Goal: Find specific page/section: Find specific page/section

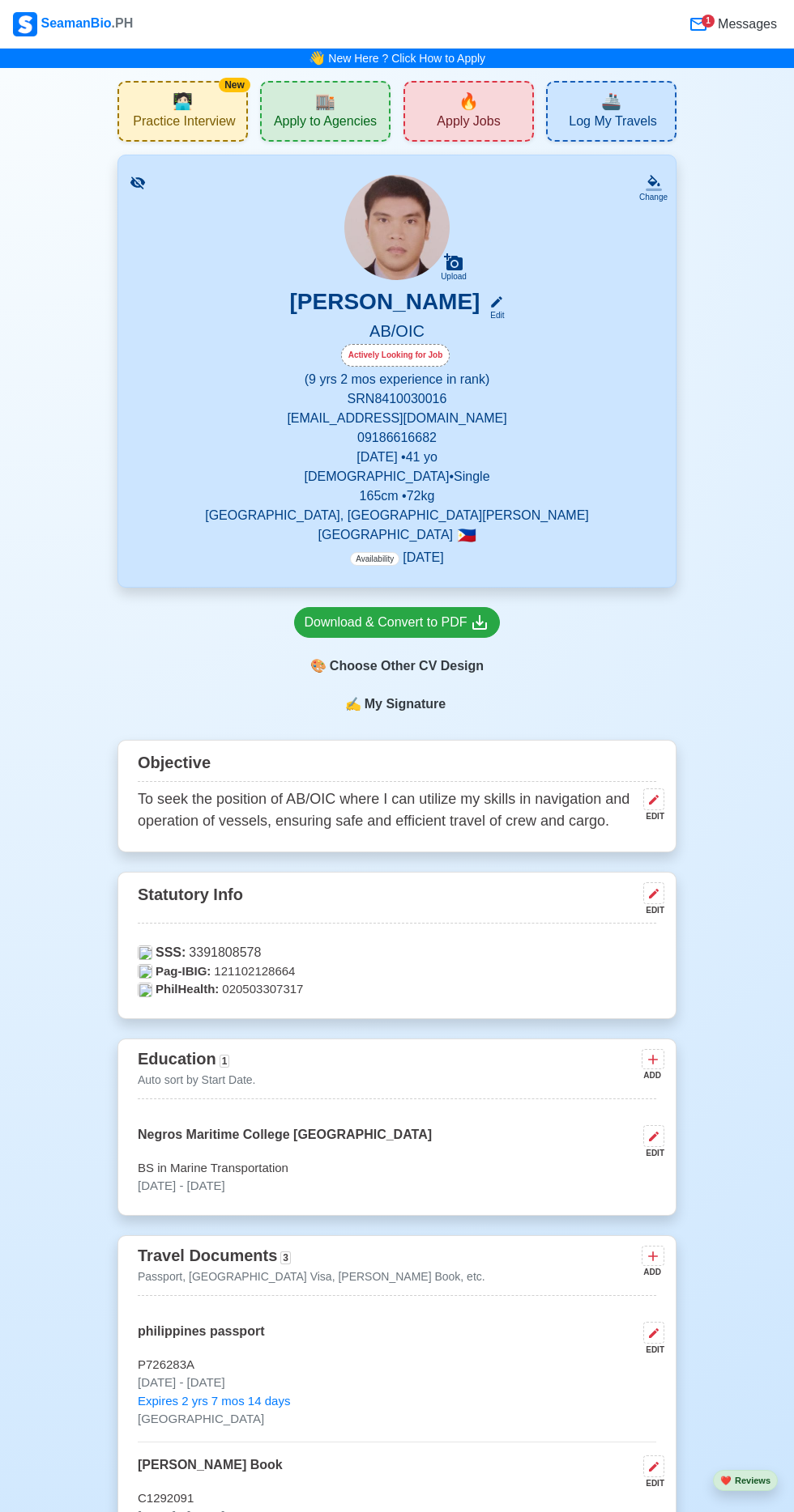
click at [328, 108] on span "🏬" at bounding box center [325, 101] width 20 height 24
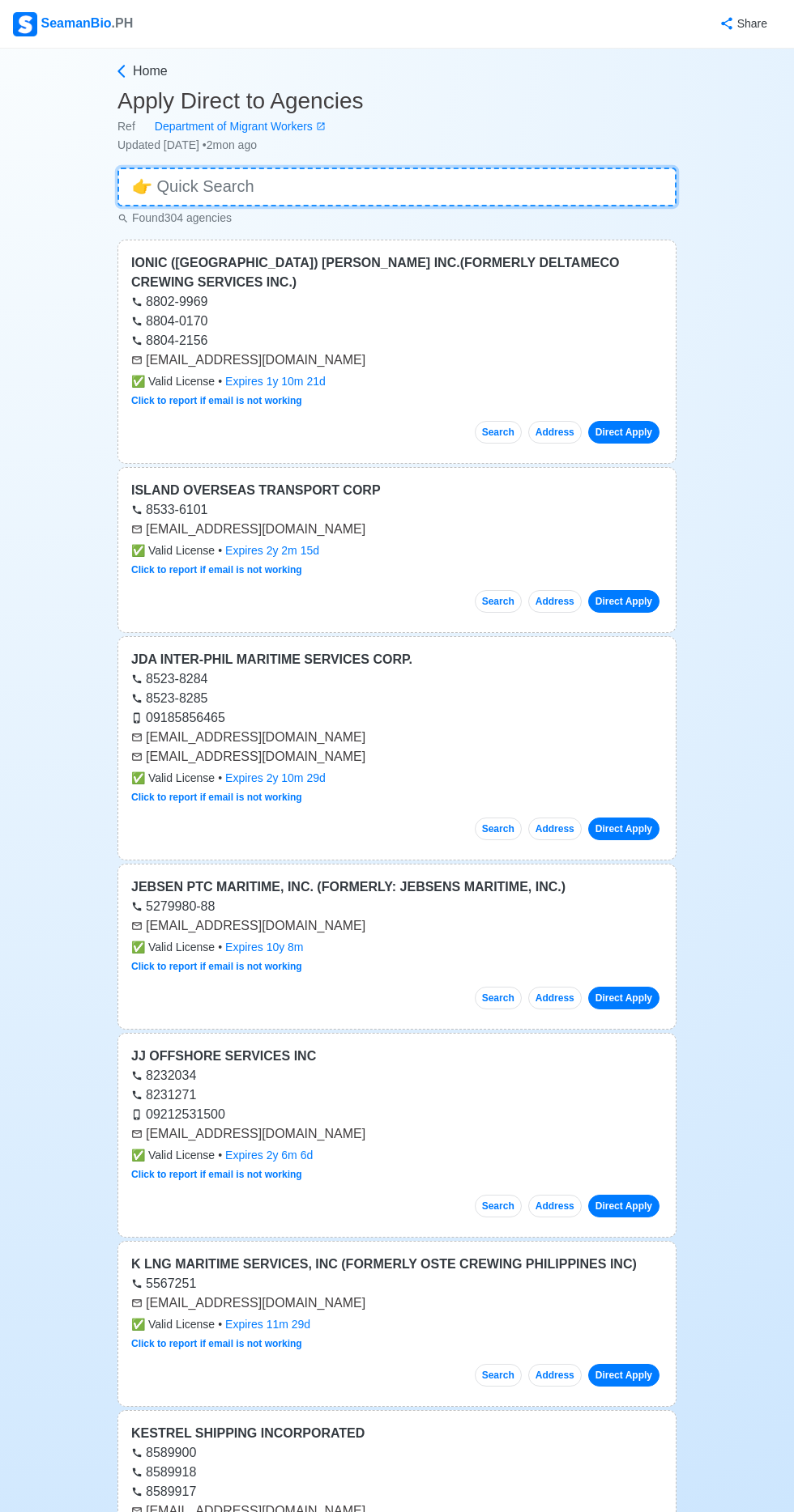
click at [305, 178] on input at bounding box center [397, 187] width 559 height 39
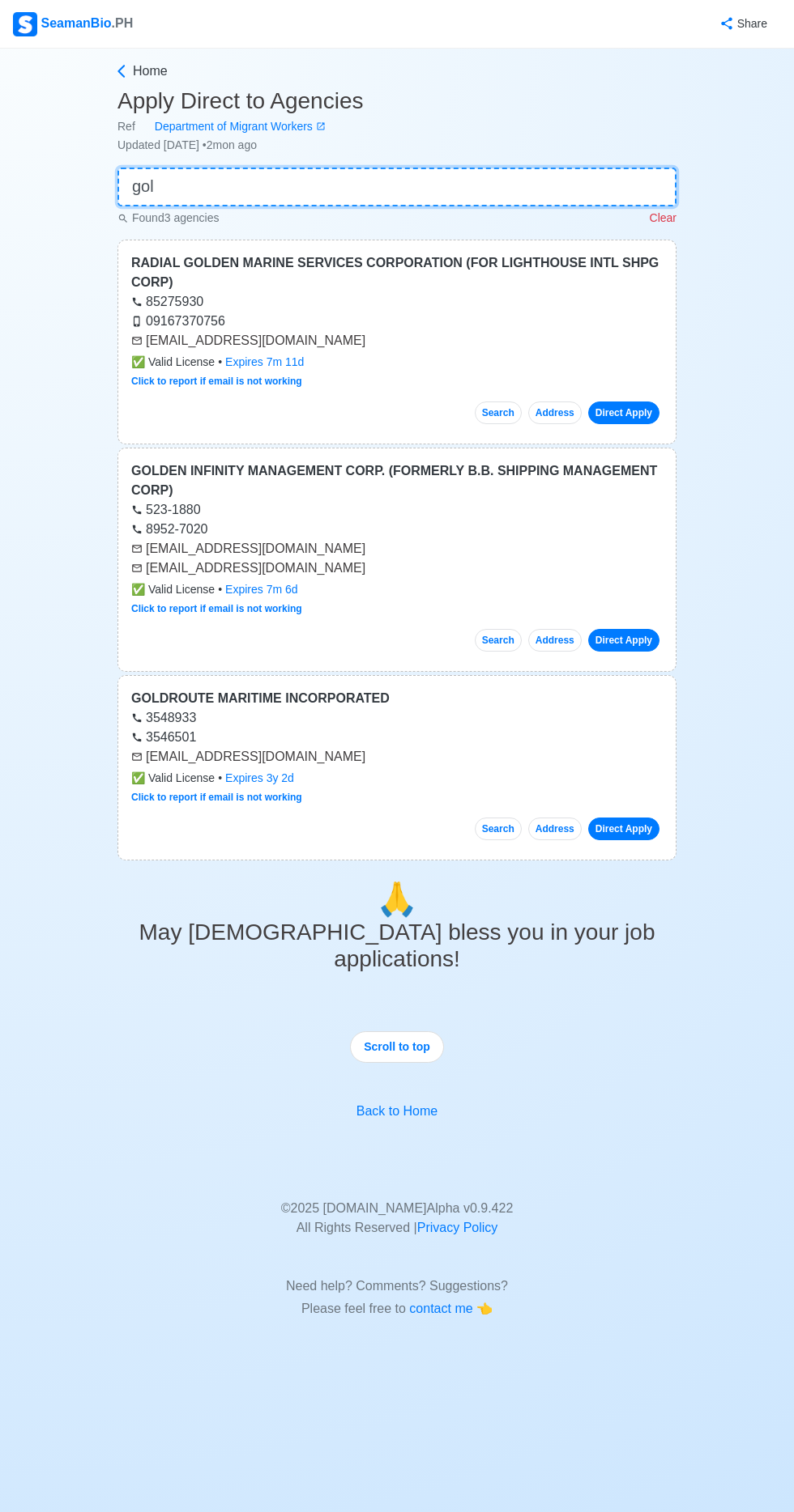
type input "gol"
click at [619, 629] on link "Direct Apply" at bounding box center [623, 640] width 71 height 23
click at [653, 629] on link "Direct Apply" at bounding box center [623, 640] width 71 height 23
